Goal: Check status: Check status

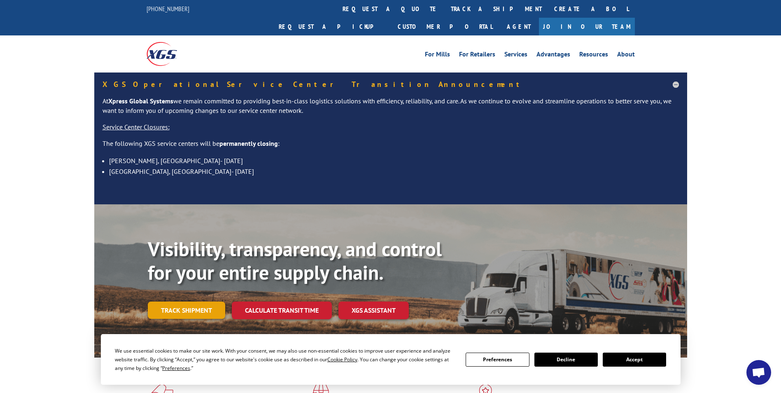
click at [189, 302] on link "Track shipment" at bounding box center [186, 310] width 77 height 17
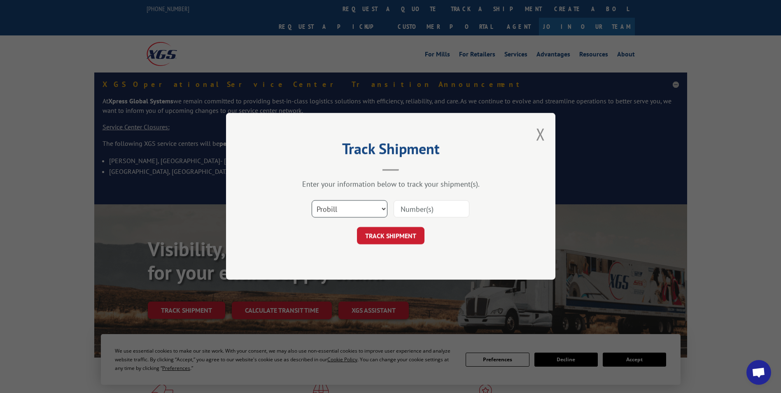
click at [351, 209] on select "Select category... Probill BOL PO" at bounding box center [350, 209] width 76 height 17
select select "bol"
click at [312, 201] on select "Select category... Probill BOL PO" at bounding box center [350, 209] width 76 height 17
click at [427, 207] on input at bounding box center [432, 209] width 76 height 17
type input "6008801"
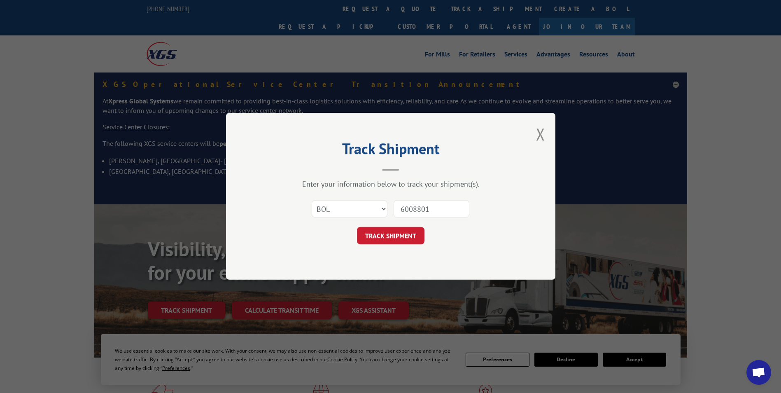
click button "TRACK SHIPMENT" at bounding box center [391, 235] width 68 height 17
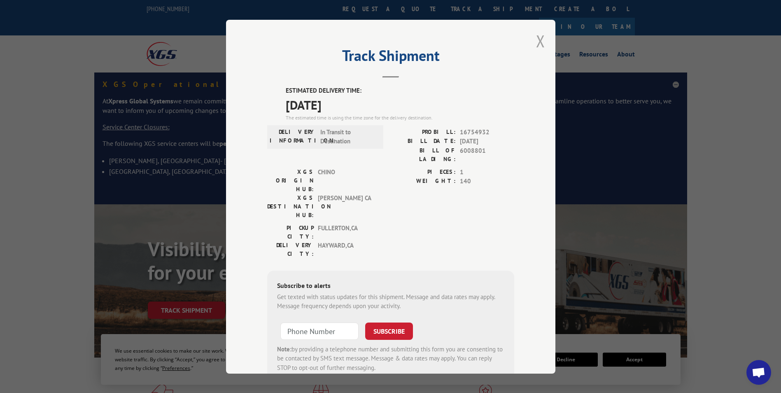
click at [538, 40] on button "Close modal" at bounding box center [540, 41] width 9 height 22
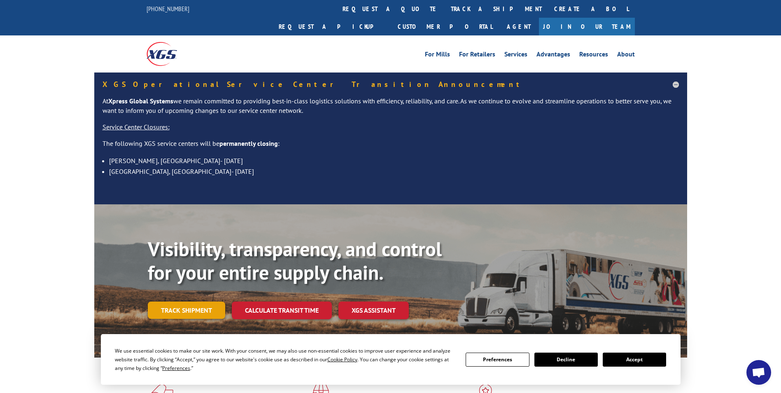
click at [187, 302] on link "Track shipment" at bounding box center [186, 310] width 77 height 17
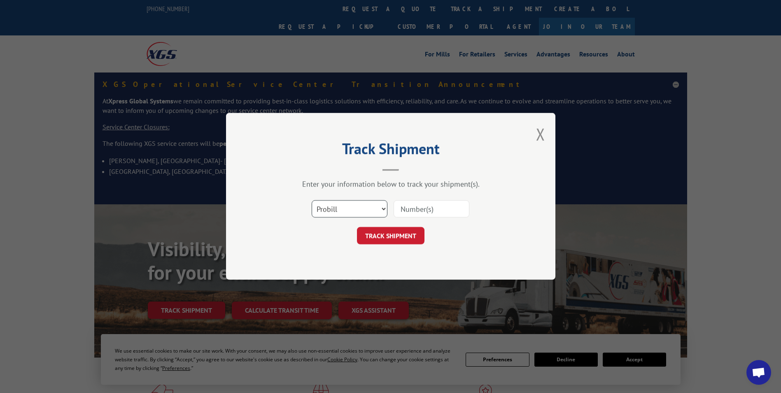
click at [356, 210] on select "Select category... Probill BOL PO" at bounding box center [350, 209] width 76 height 17
select select "bol"
click at [312, 201] on select "Select category... Probill BOL PO" at bounding box center [350, 209] width 76 height 17
click at [430, 209] on input at bounding box center [432, 209] width 76 height 17
type input "6008801"
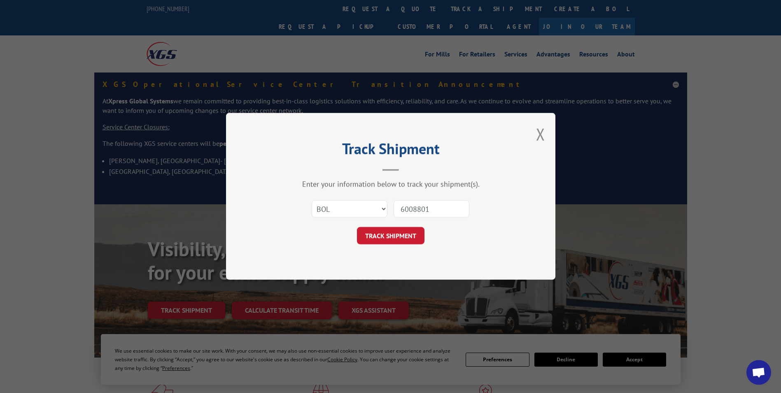
click button "TRACK SHIPMENT" at bounding box center [391, 235] width 68 height 17
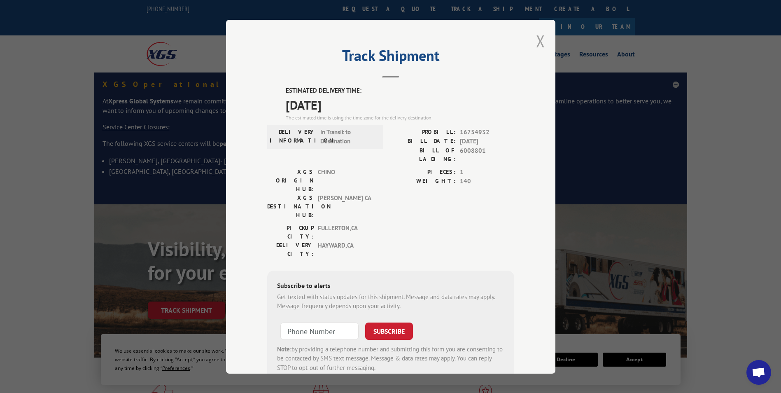
click at [539, 38] on button "Close modal" at bounding box center [540, 41] width 9 height 22
